Goal: Task Accomplishment & Management: Manage account settings

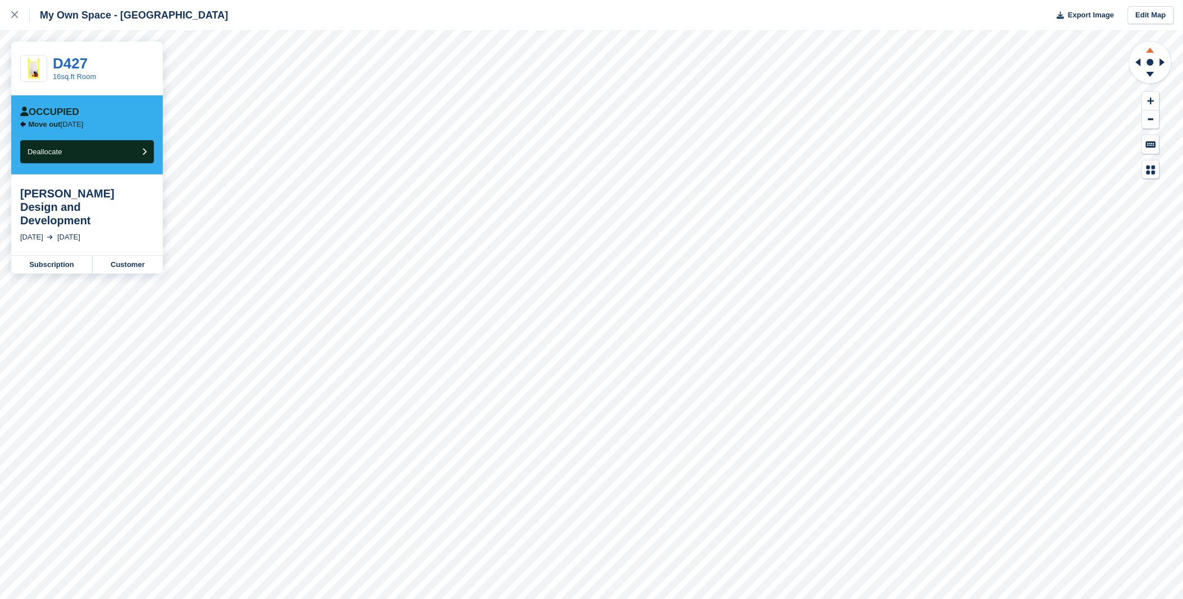
click at [1154, 47] on icon at bounding box center [1149, 49] width 29 height 14
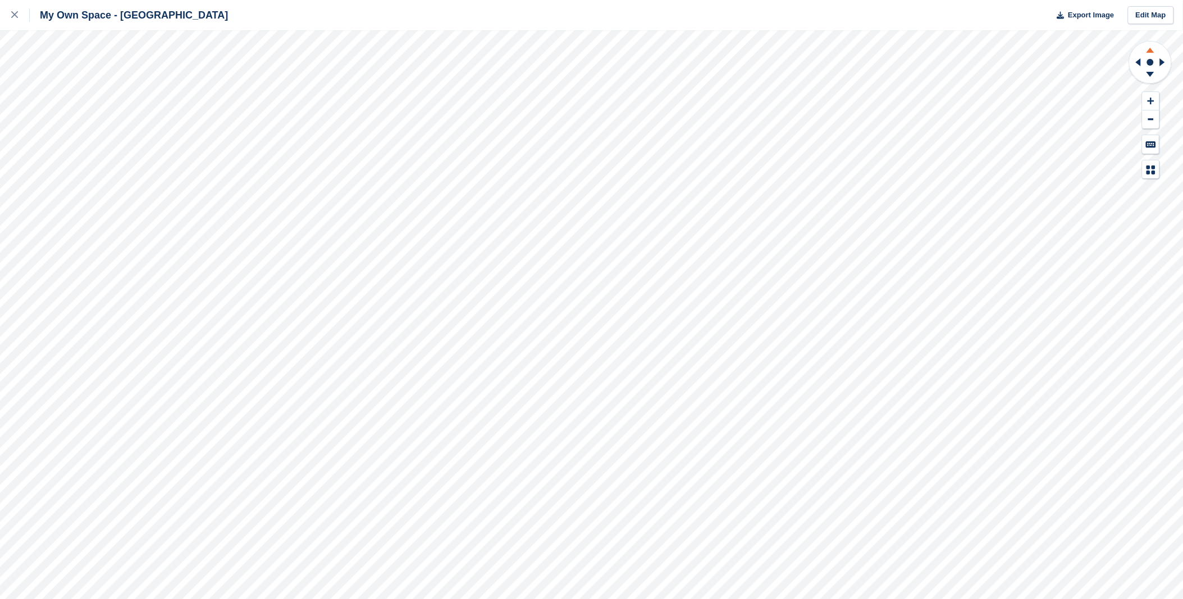
click at [1152, 49] on icon at bounding box center [1149, 49] width 29 height 14
click at [1146, 77] on icon at bounding box center [1149, 76] width 29 height 14
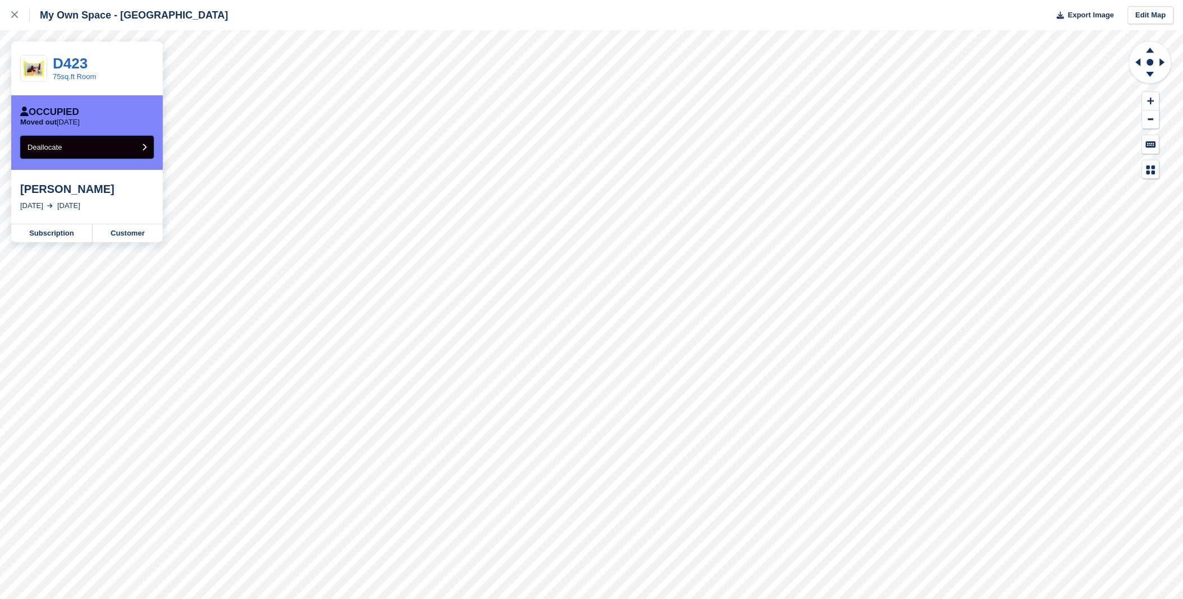
click at [87, 140] on button "Deallocate" at bounding box center [87, 147] width 134 height 23
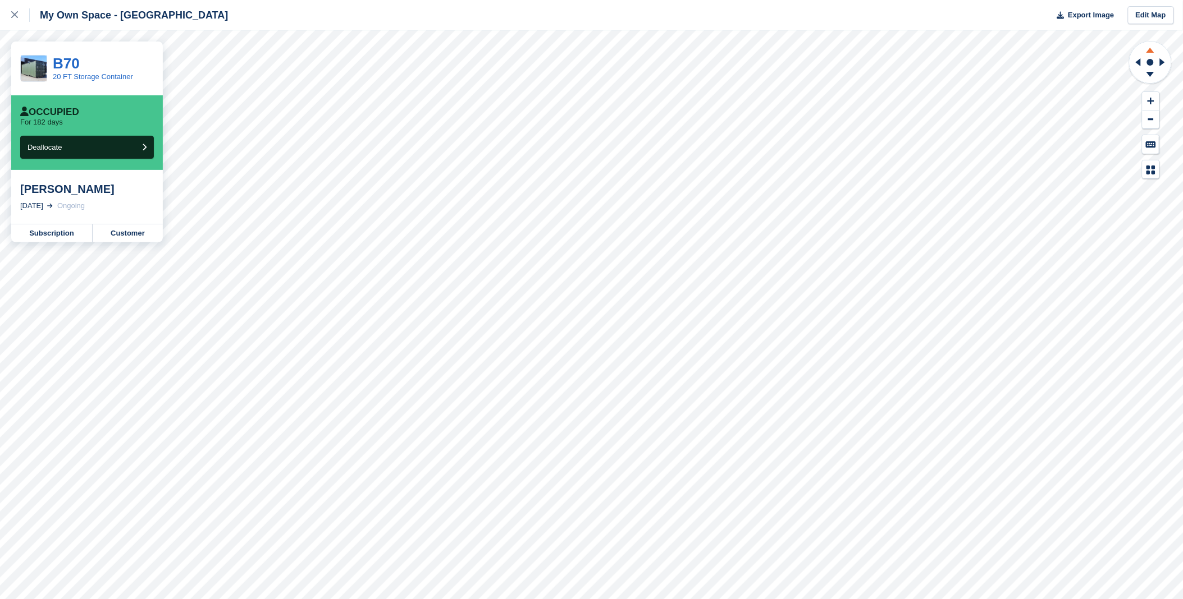
click at [1149, 48] on icon at bounding box center [1150, 50] width 8 height 5
click at [1151, 76] on icon at bounding box center [1149, 76] width 29 height 14
click at [47, 235] on link "Subscription" at bounding box center [51, 234] width 81 height 18
click at [63, 265] on link "Subscription" at bounding box center [51, 260] width 81 height 18
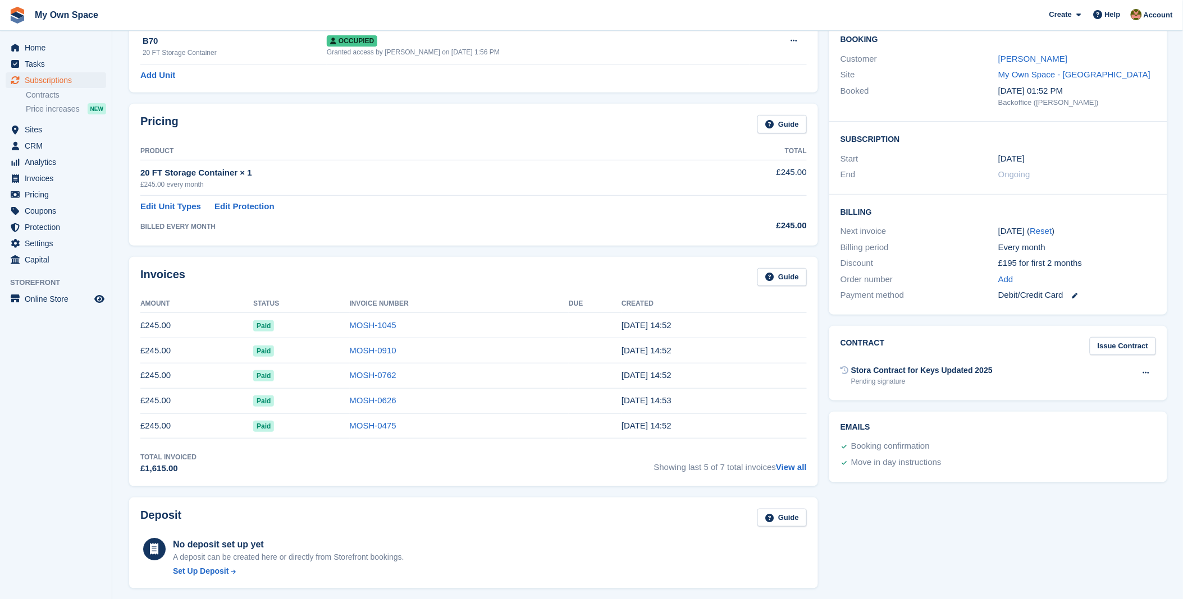
scroll to position [125, 0]
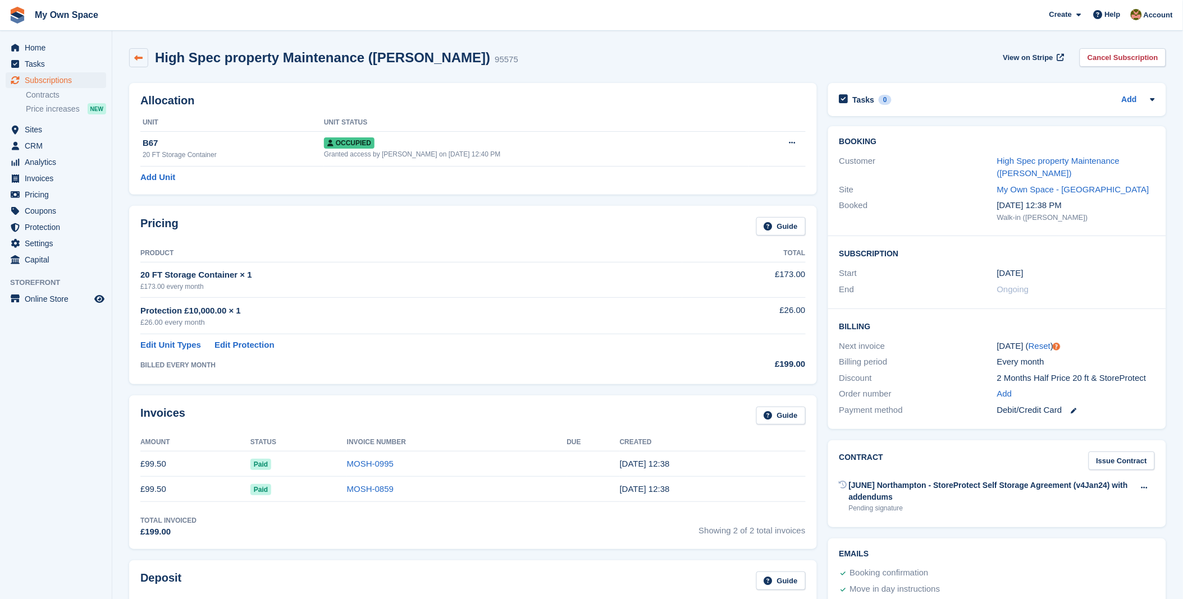
click at [144, 56] on link at bounding box center [138, 57] width 19 height 19
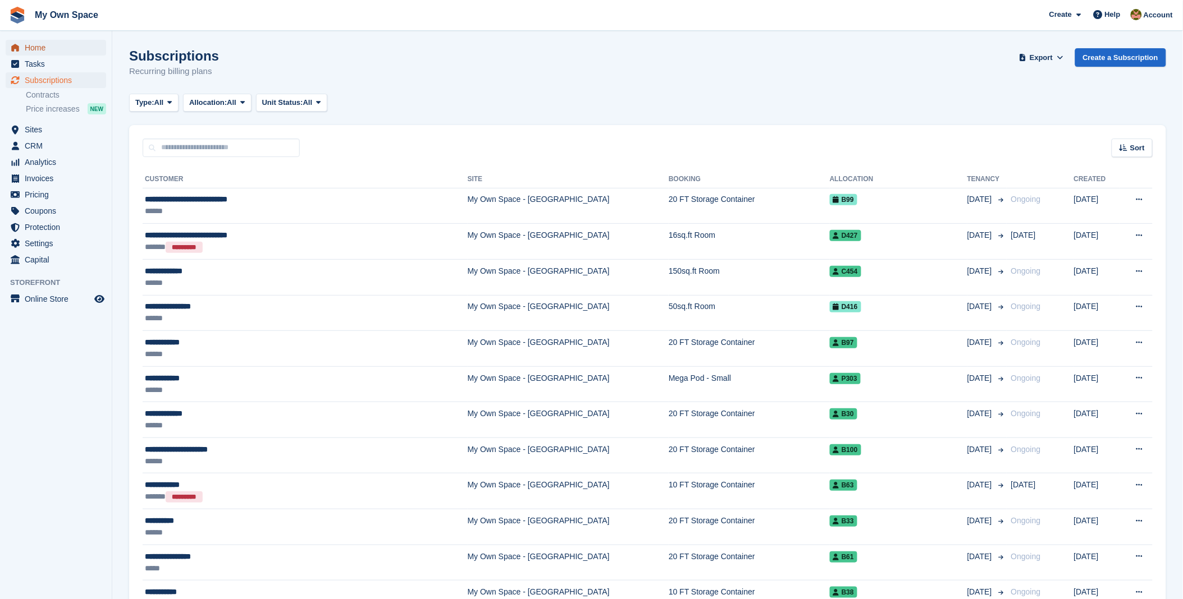
click at [49, 45] on span "Home" at bounding box center [58, 48] width 67 height 16
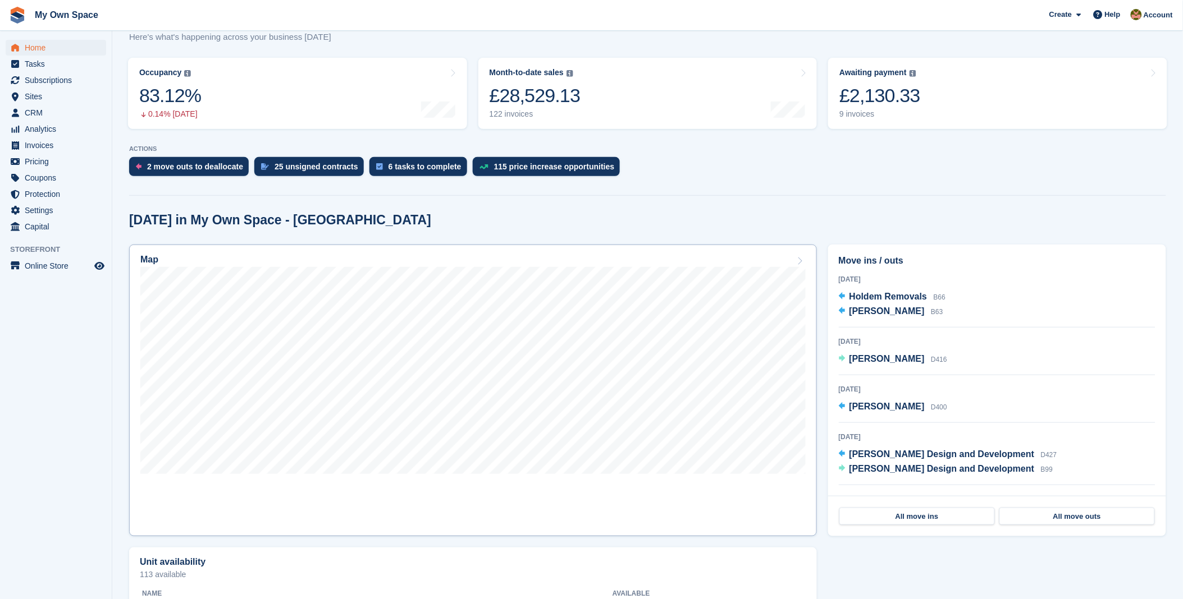
scroll to position [125, 0]
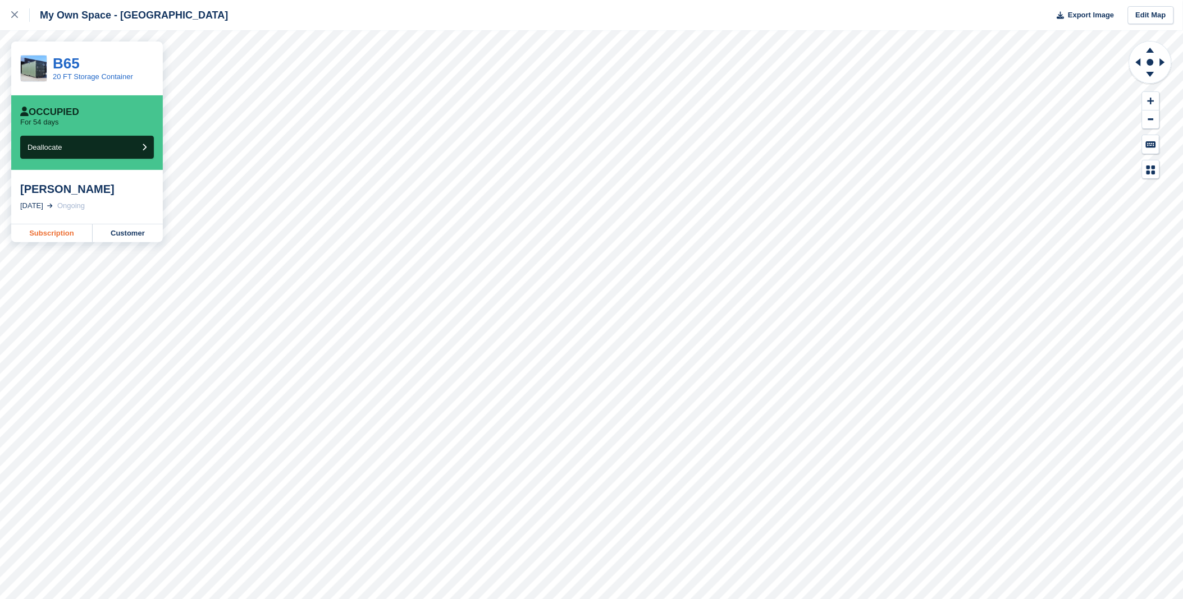
click at [48, 233] on link "Subscription" at bounding box center [51, 234] width 81 height 18
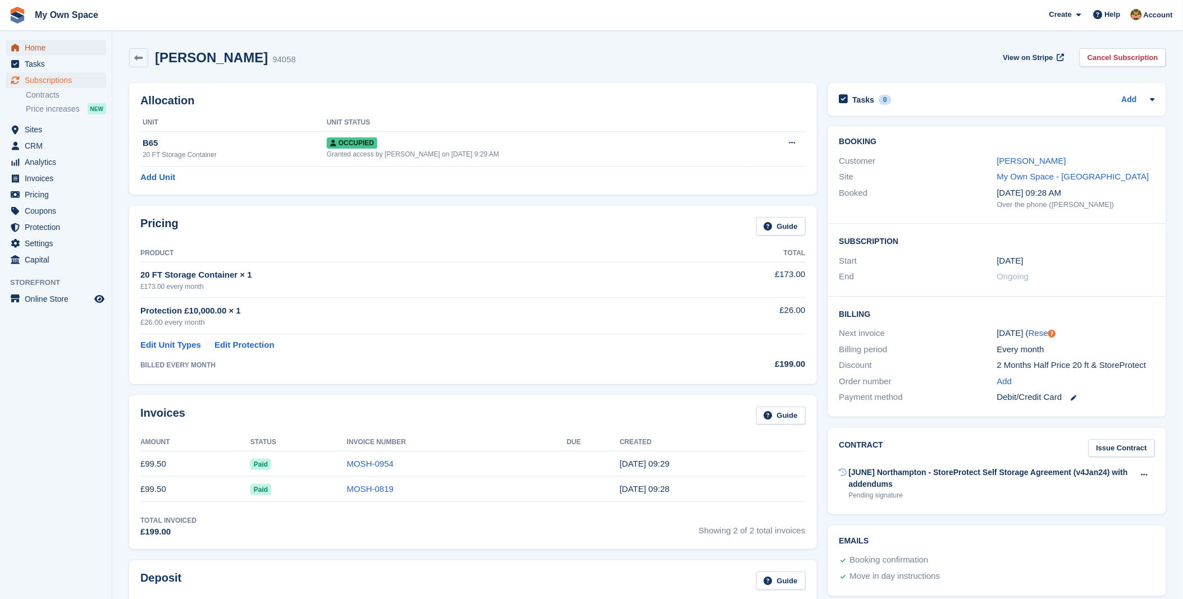
click at [35, 48] on span "Home" at bounding box center [58, 48] width 67 height 16
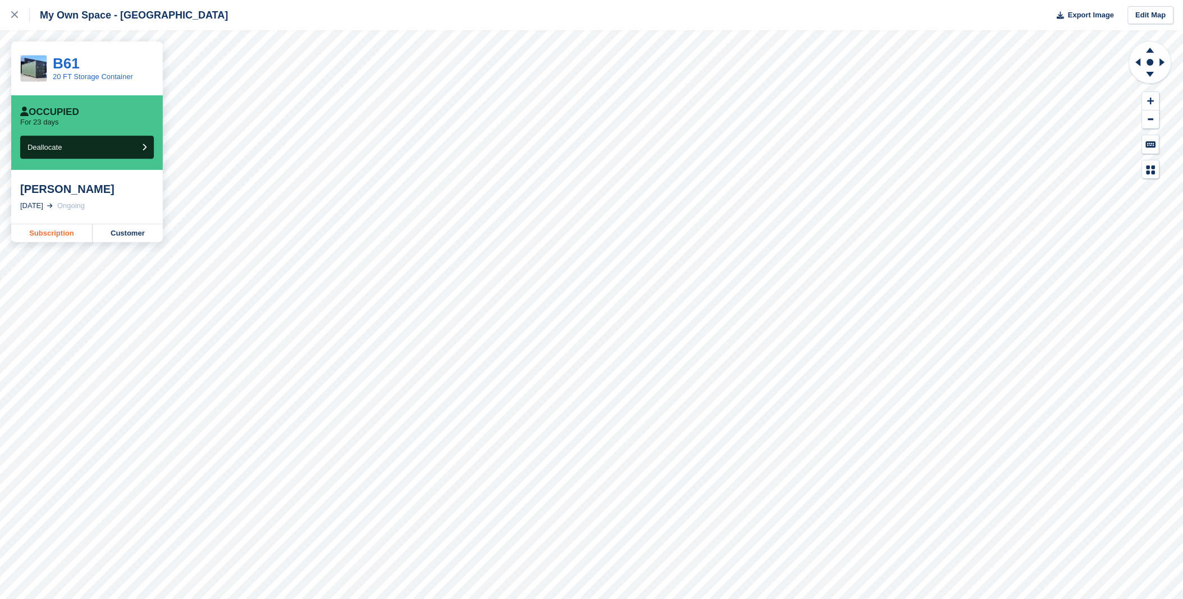
click at [62, 239] on link "Subscription" at bounding box center [51, 234] width 81 height 18
click at [52, 237] on link "Subscription" at bounding box center [51, 234] width 81 height 18
click at [38, 236] on link "Subscription" at bounding box center [51, 234] width 81 height 18
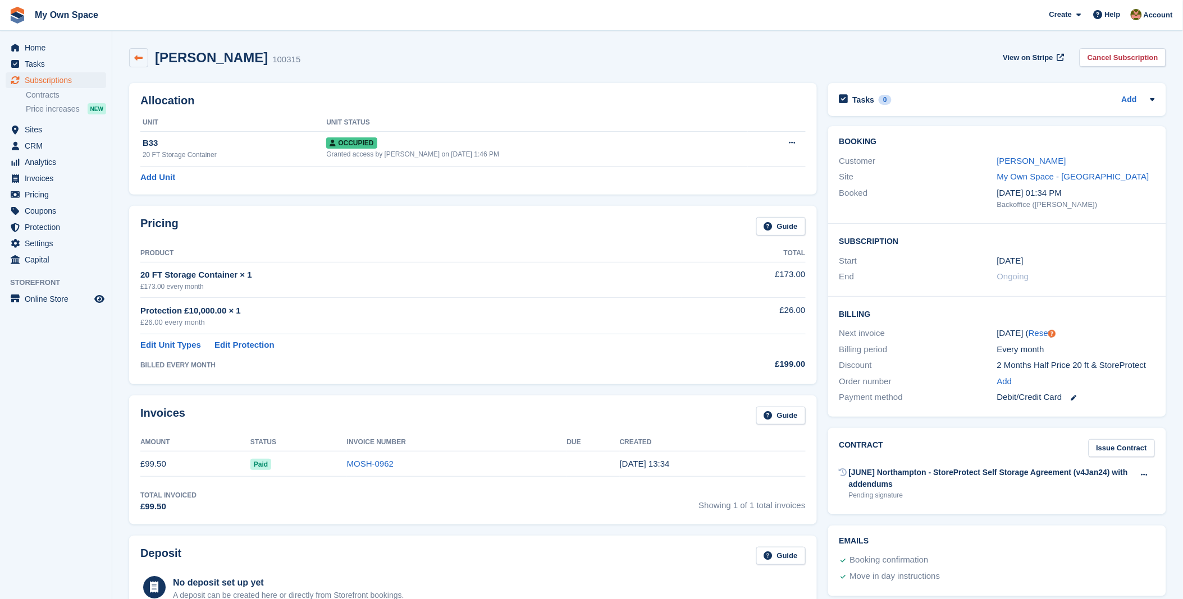
click at [138, 58] on icon at bounding box center [139, 58] width 8 height 8
click at [45, 49] on span "Home" at bounding box center [58, 48] width 67 height 16
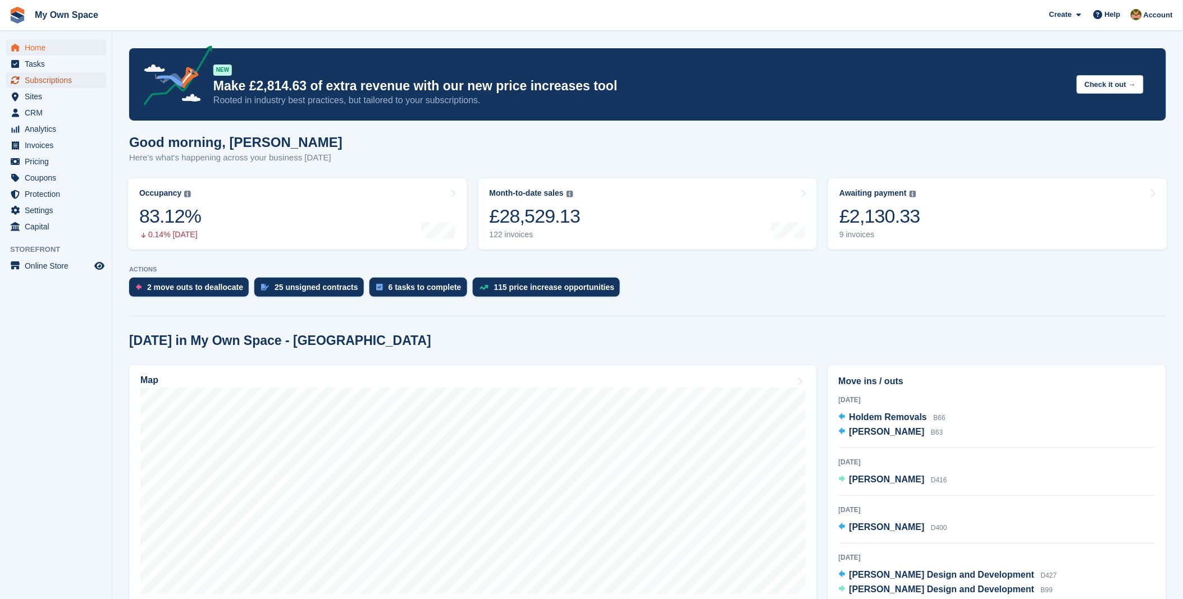
click at [75, 81] on span "Subscriptions" at bounding box center [58, 80] width 67 height 16
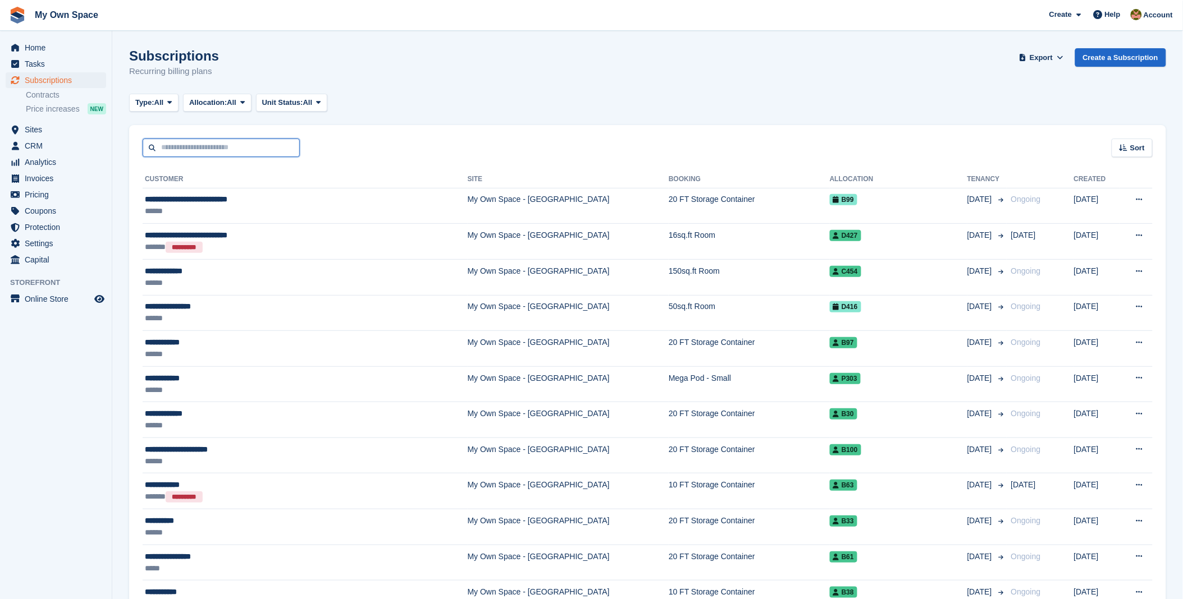
click at [222, 144] on input "text" at bounding box center [221, 148] width 157 height 19
type input "******"
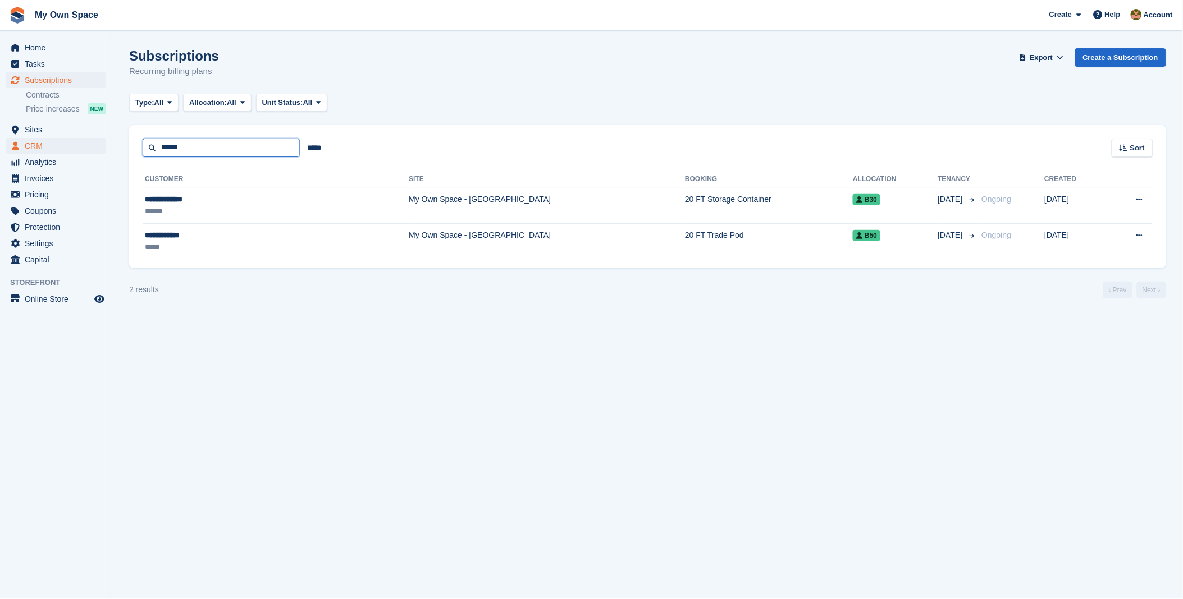
drag, startPoint x: 195, startPoint y: 146, endPoint x: 86, endPoint y: 150, distance: 109.5
click at [88, 150] on div "Home Tasks Subscriptions Subscriptions Subscriptions Contracts Price increases …" at bounding box center [591, 299] width 1183 height 599
type input "*****"
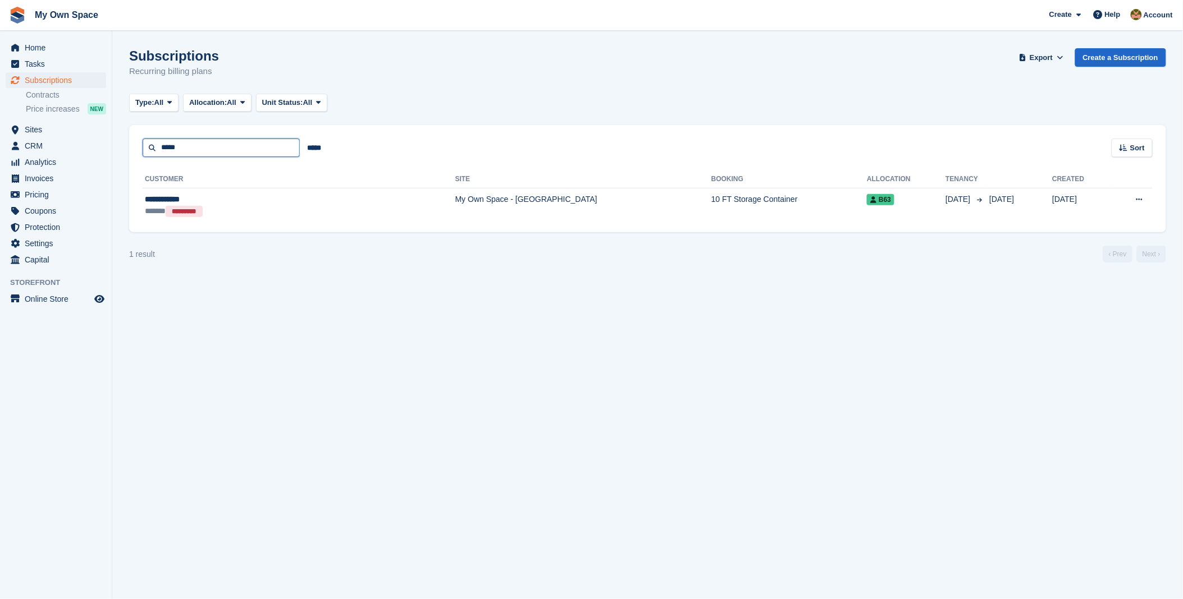
drag, startPoint x: 209, startPoint y: 149, endPoint x: 3, endPoint y: 152, distance: 206.6
click at [29, 156] on div "Home Tasks Subscriptions Subscriptions Subscriptions Contracts Price increases …" at bounding box center [591, 299] width 1183 height 599
type input "***"
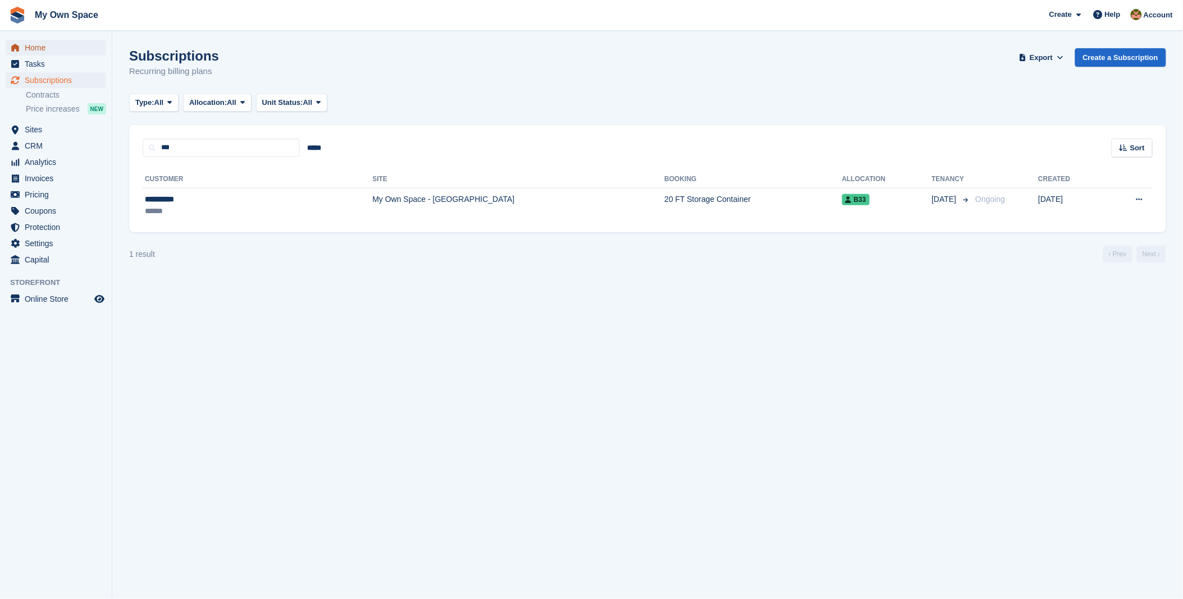
click at [45, 47] on span "Home" at bounding box center [58, 48] width 67 height 16
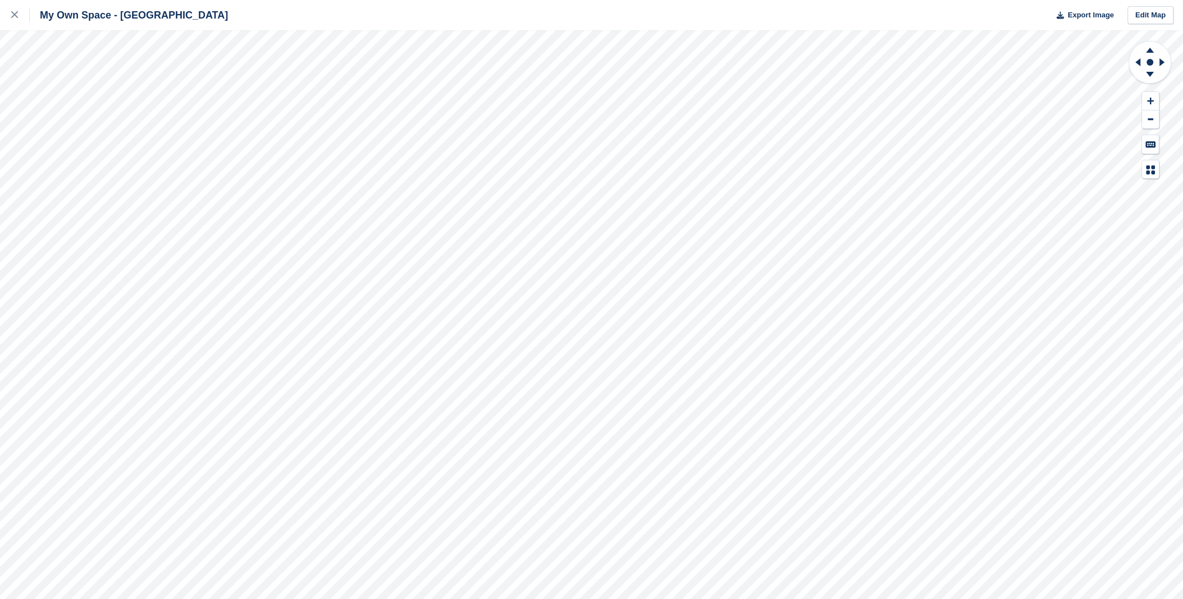
drag, startPoint x: 356, startPoint y: 7, endPoint x: 355, endPoint y: 13, distance: 5.9
click at [358, 8] on div "My Own Space - Northampton Export Image Edit Map" at bounding box center [591, 15] width 1183 height 30
click at [0, 6] on link at bounding box center [15, 15] width 30 height 30
